Goal: Transaction & Acquisition: Purchase product/service

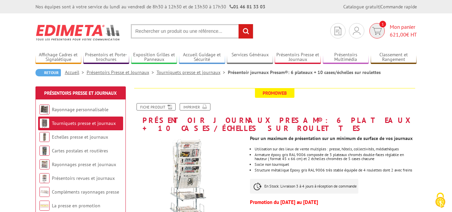
click at [383, 32] on span "1" at bounding box center [377, 30] width 15 height 15
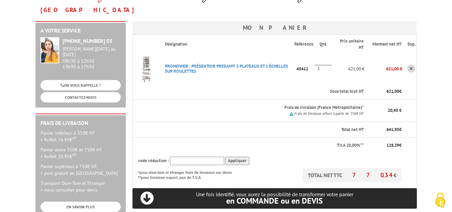
scroll to position [100, 0]
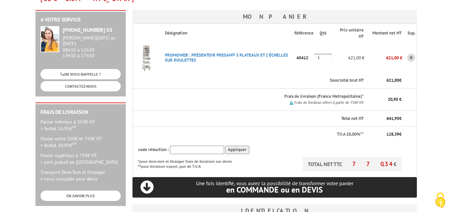
click at [207, 146] on input "text" at bounding box center [197, 150] width 54 height 8
type input "New10"
click at [230, 146] on input "Appliquer" at bounding box center [237, 150] width 24 height 8
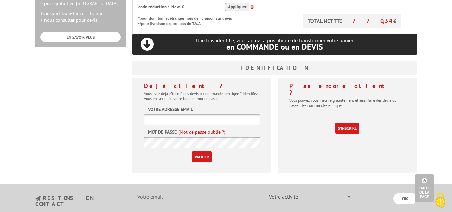
scroll to position [268, 0]
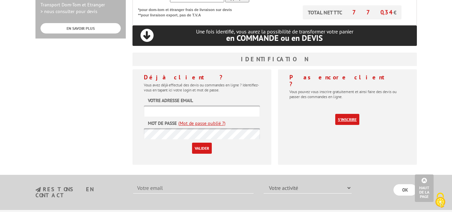
click at [350, 114] on link "S'inscrire" at bounding box center [347, 119] width 24 height 11
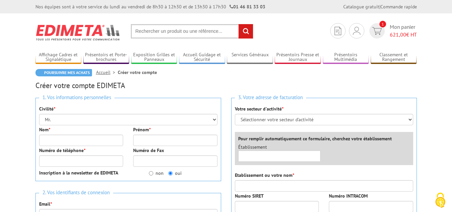
scroll to position [33, 0]
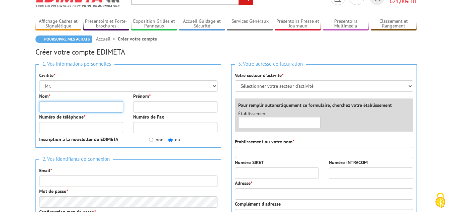
click at [90, 109] on input "Nom *" at bounding box center [81, 106] width 84 height 11
type input "Berthier"
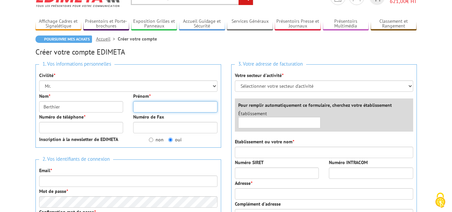
type input "[PERSON_NAME]"
type input "0632769161"
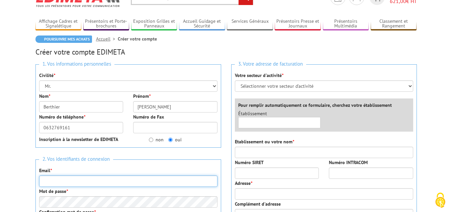
type input "[EMAIL_ADDRESS][DOMAIN_NAME]"
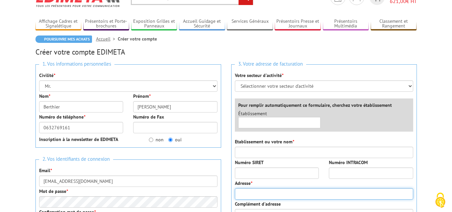
type input "[STREET_ADDRESS]"
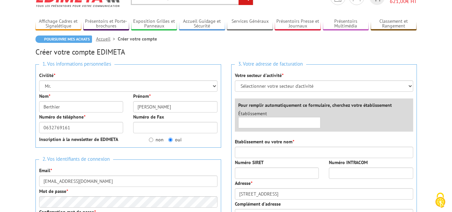
type input "Cours la ville"
type input "69470"
type input "COURS"
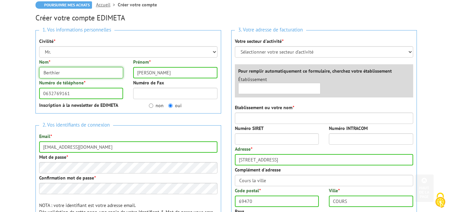
scroll to position [67, 0]
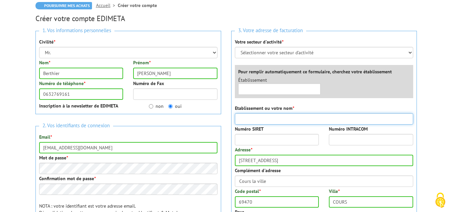
click at [252, 119] on input "Etablissement ou votre nom *" at bounding box center [324, 118] width 178 height 11
click at [259, 120] on input "EI Berthioer Michel" at bounding box center [324, 118] width 178 height 11
type input "EI Berthier Michel"
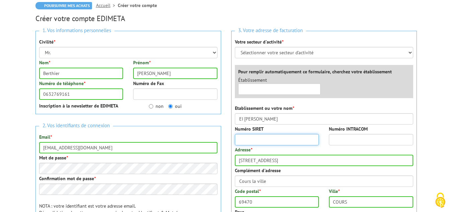
click at [296, 137] on input "Numéro SIRET" at bounding box center [277, 139] width 84 height 11
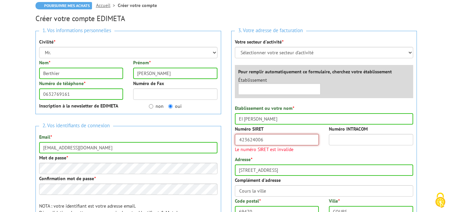
click at [296, 137] on input "423624006" at bounding box center [277, 139] width 84 height 11
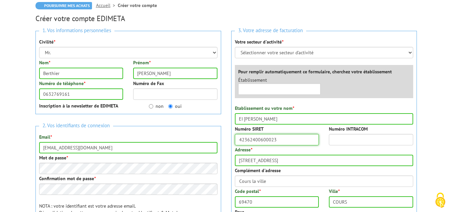
type input "42362400600023"
click at [346, 140] on input "Numéro INTRACOM" at bounding box center [371, 139] width 84 height 11
type input "f"
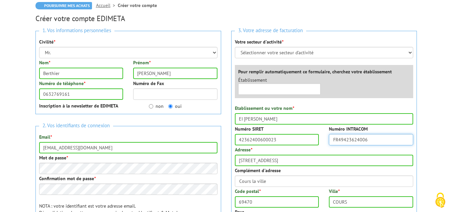
type input "FR49423624006"
click at [426, 134] on body "Nos équipes sont à votre service du lundi au vendredi de 8h30 à 12h30 et de 13h…" at bounding box center [226, 213] width 452 height 560
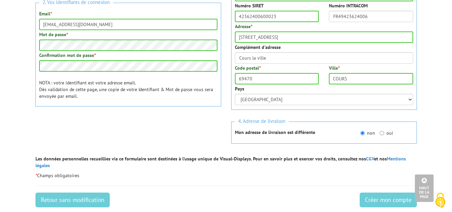
scroll to position [201, 0]
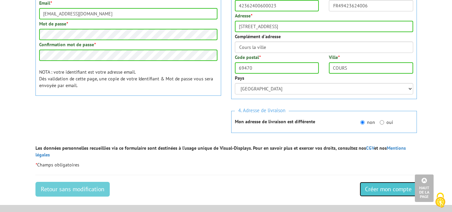
click at [388, 183] on input "Créer mon compte" at bounding box center [388, 189] width 57 height 15
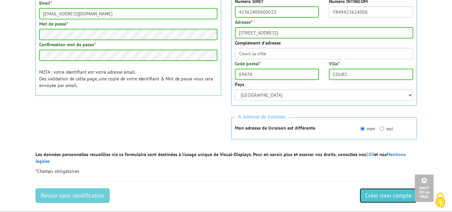
scroll to position [86, 0]
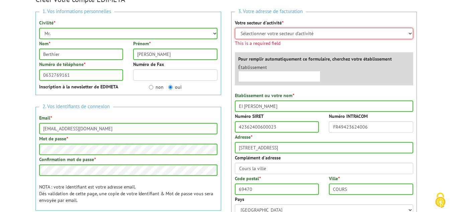
click at [290, 35] on select "Sélectionner votre secteur d'activité Administrations et collectivités Magasins…" at bounding box center [324, 33] width 178 height 11
select select "877"
click at [235, 28] on select "Sélectionner votre secteur d'activité Administrations et collectivités Magasins…" at bounding box center [324, 33] width 178 height 11
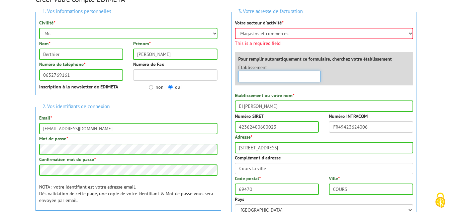
click at [286, 75] on input "text" at bounding box center [279, 76] width 83 height 11
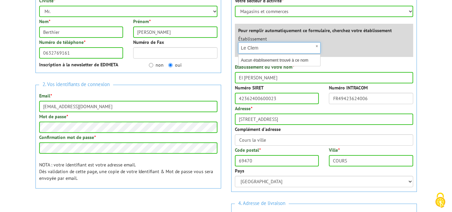
scroll to position [119, 0]
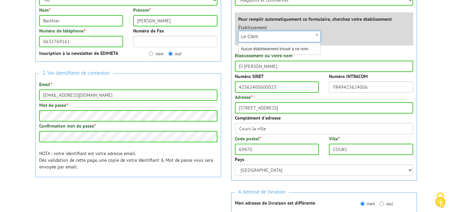
type input "Le Clem"
click at [341, 52] on div "Etablissement ou votre nom * EI Berthier Michel" at bounding box center [324, 62] width 178 height 20
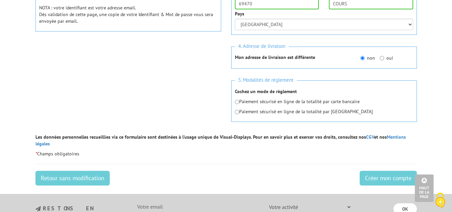
scroll to position [253, 0]
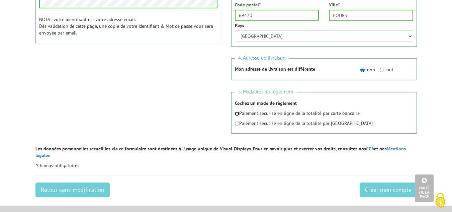
click at [239, 113] on input "radio" at bounding box center [237, 113] width 4 height 4
radio input "true"
click at [393, 182] on input "Créer mon compte" at bounding box center [388, 189] width 57 height 15
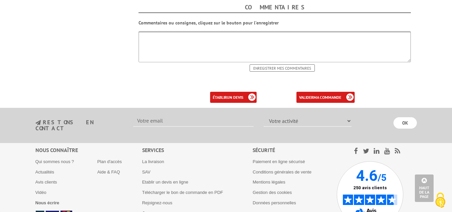
scroll to position [335, 0]
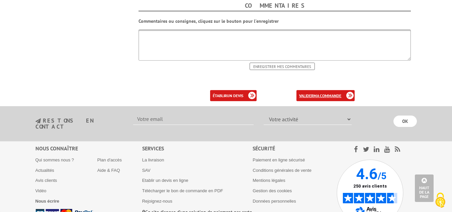
click at [314, 93] on b "ma commande" at bounding box center [328, 95] width 28 height 5
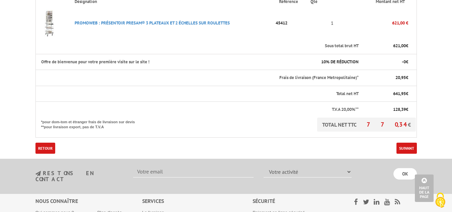
scroll to position [268, 0]
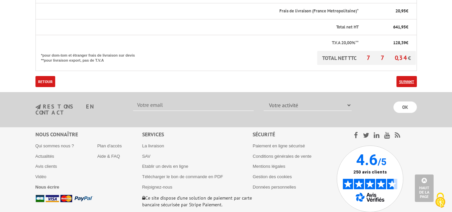
drag, startPoint x: 411, startPoint y: 62, endPoint x: 411, endPoint y: 68, distance: 5.7
click at [411, 62] on form "Ma commande Désignation Référence Qté Montant net HT Sous total brut HT 621,00 …" at bounding box center [226, 1] width 382 height 172
click at [411, 76] on link "Suivant" at bounding box center [407, 81] width 20 height 11
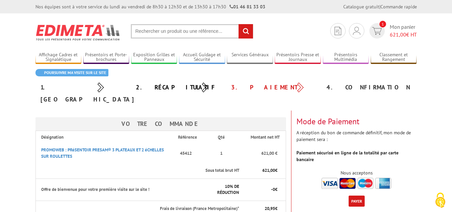
click at [355, 195] on button "Payer" at bounding box center [357, 200] width 16 height 11
